Goal: Check status: Check status

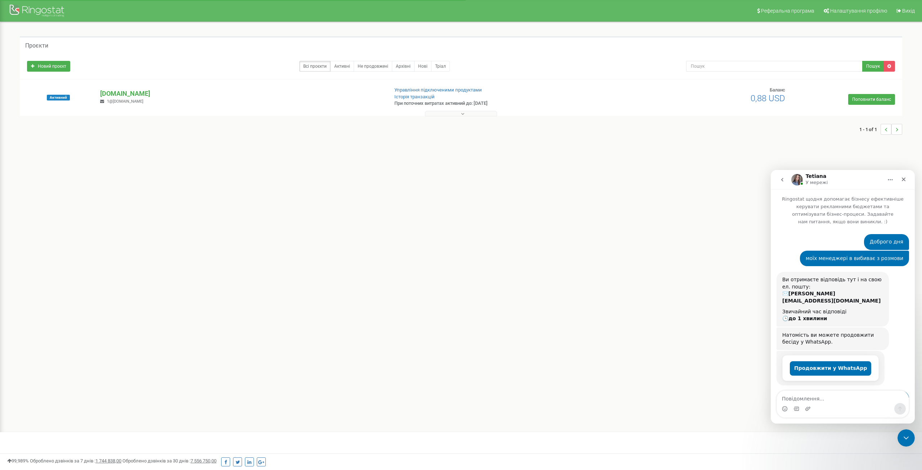
scroll to position [127, 0]
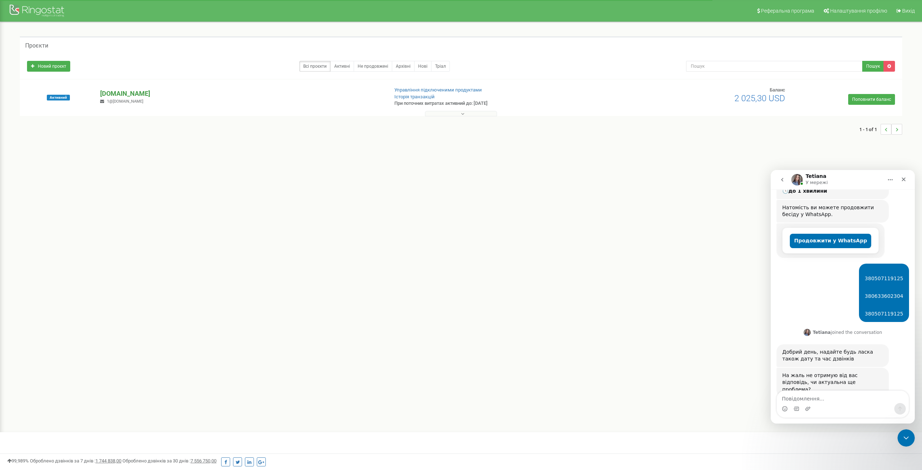
click at [111, 94] on p "[DOMAIN_NAME]" at bounding box center [241, 93] width 282 height 9
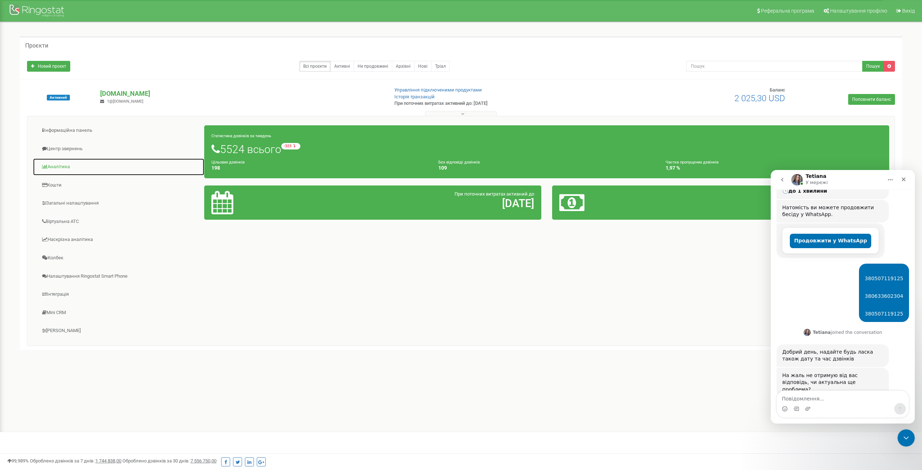
click at [65, 168] on link "Аналiтика" at bounding box center [119, 167] width 172 height 18
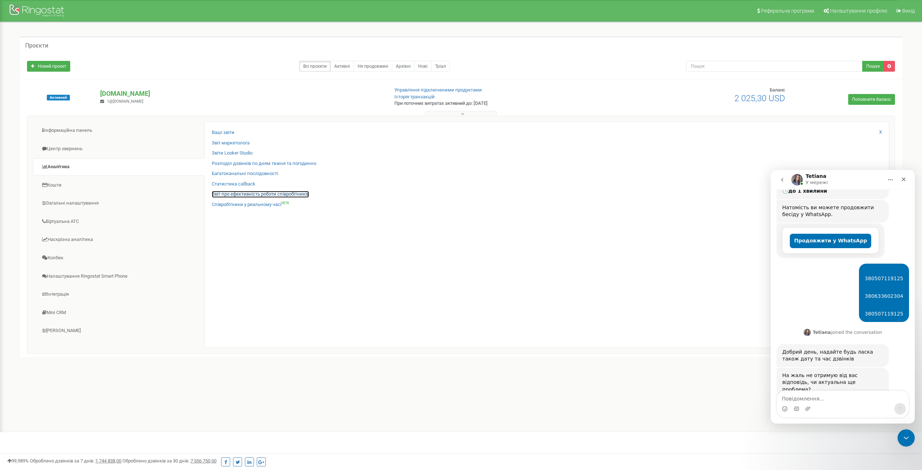
click at [282, 194] on link "Звіт про ефективність роботи співробітників" at bounding box center [260, 194] width 97 height 7
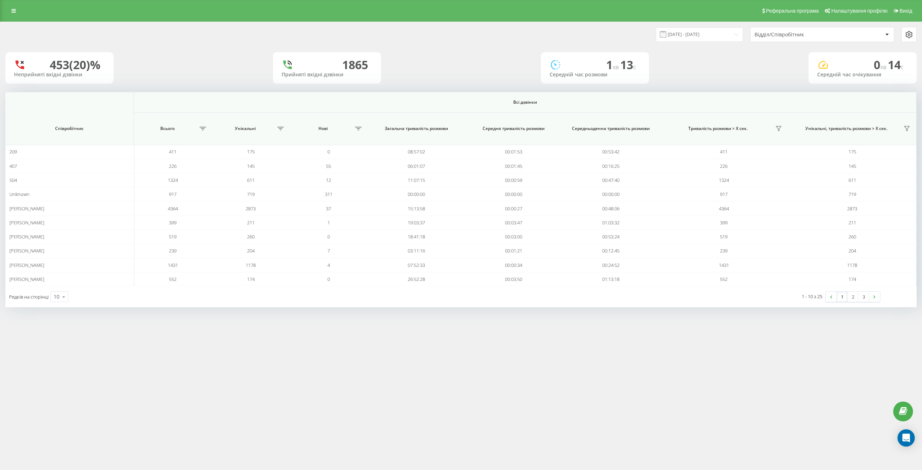
click at [770, 35] on div "Відділ/Співробітник" at bounding box center [797, 35] width 86 height 6
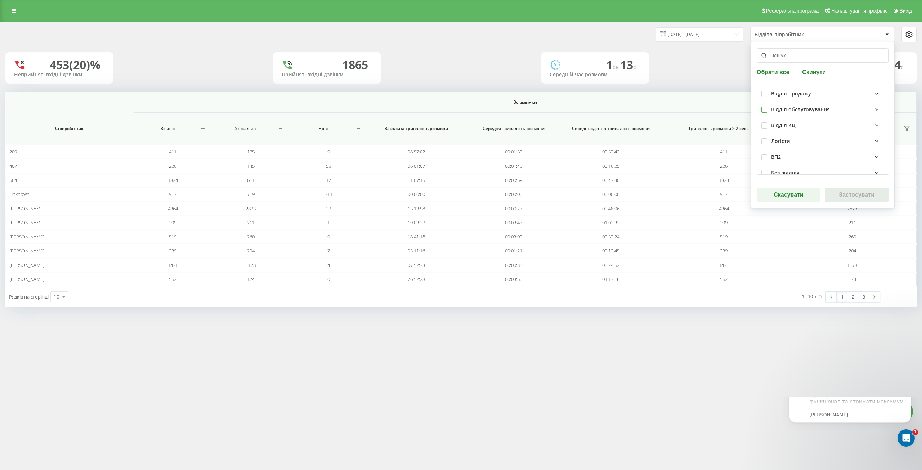
click at [766, 107] on label at bounding box center [764, 107] width 6 height 0
checkbox input "true"
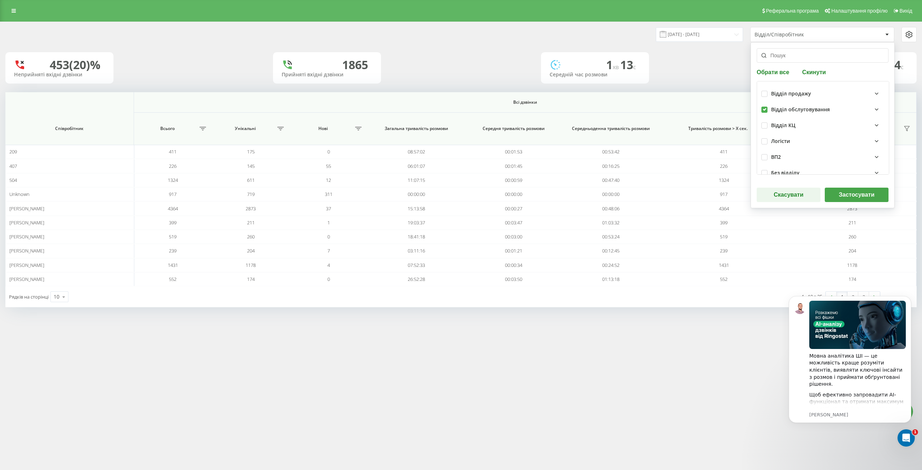
click at [832, 192] on button "Застосувати" at bounding box center [857, 195] width 64 height 14
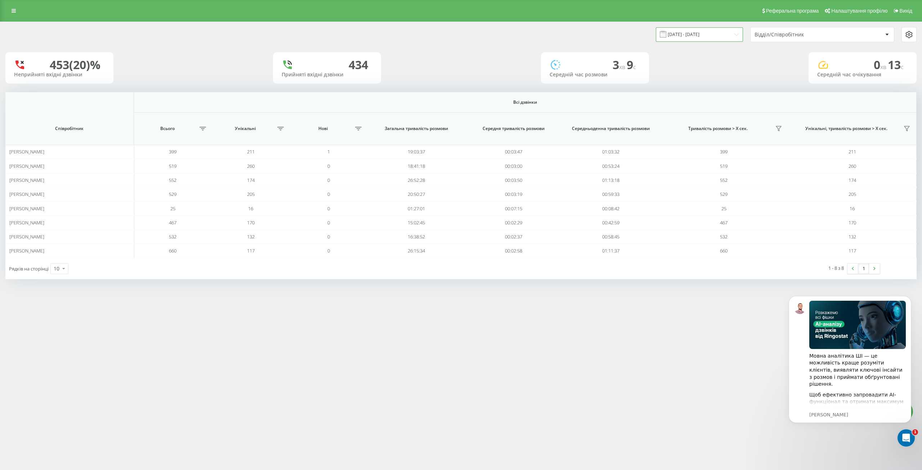
click at [695, 29] on input "20.07.2025 - 20.08.2025" at bounding box center [699, 34] width 87 height 14
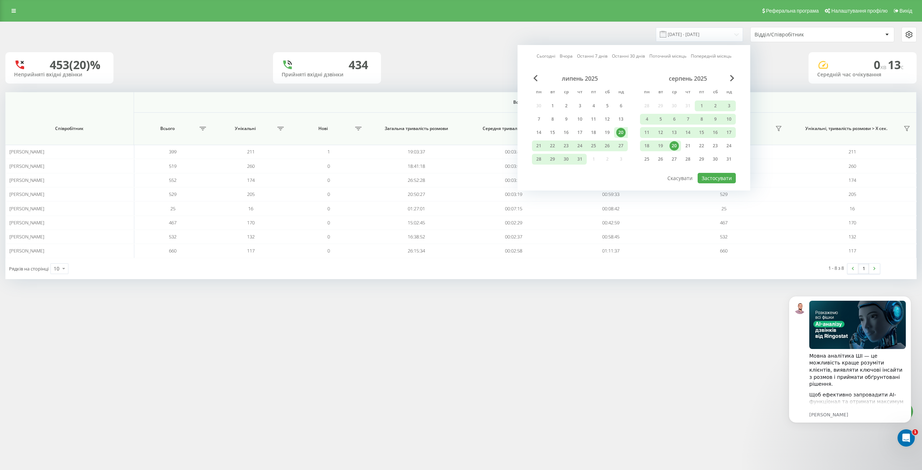
click at [676, 147] on div "20" at bounding box center [673, 145] width 9 height 9
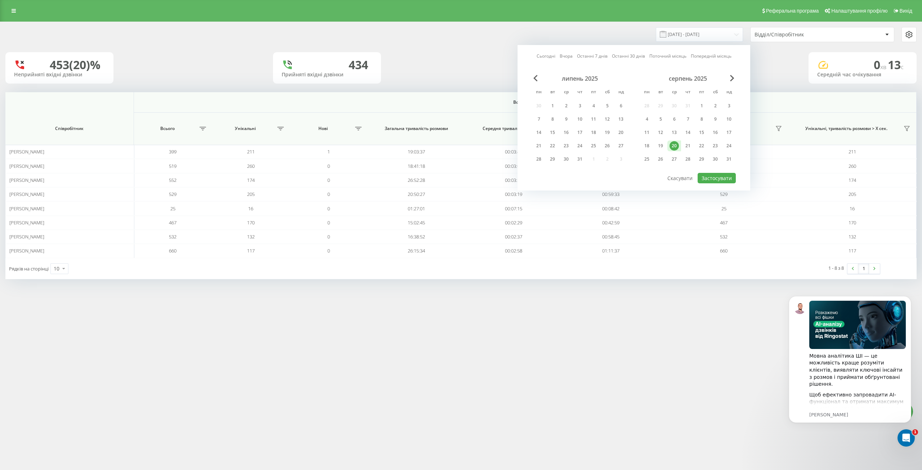
click at [676, 147] on div "20" at bounding box center [673, 145] width 9 height 9
click at [703, 175] on button "Застосувати" at bounding box center [717, 178] width 38 height 10
type input "20.08.2025 - 20.08.2025"
